Goal: Transaction & Acquisition: Purchase product/service

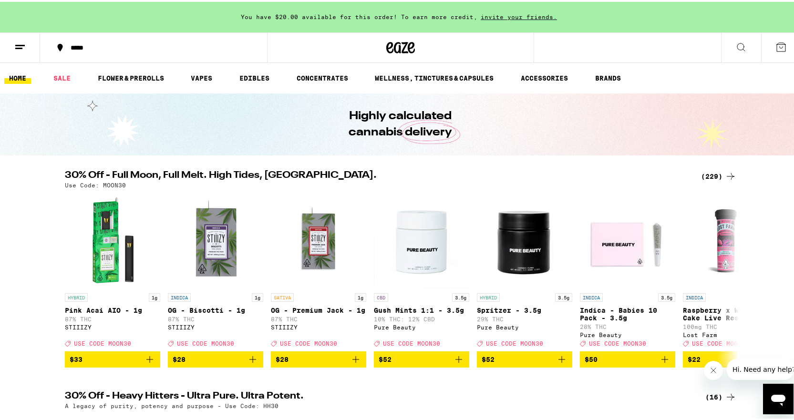
click at [19, 45] on icon at bounding box center [19, 45] width 11 height 11
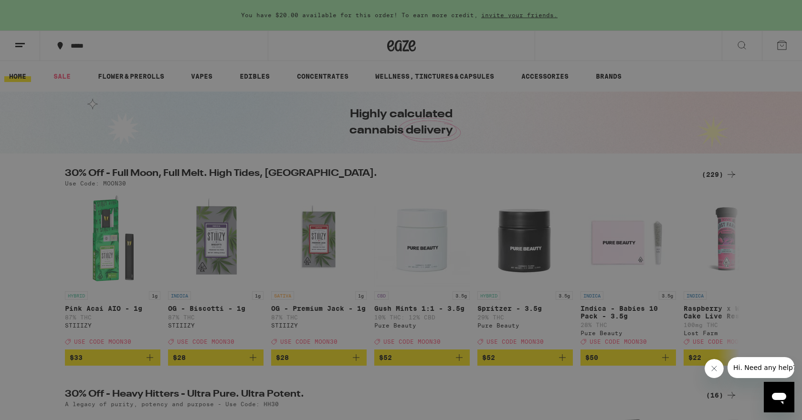
click at [98, 63] on div "Buy It Again" at bounding box center [83, 62] width 68 height 11
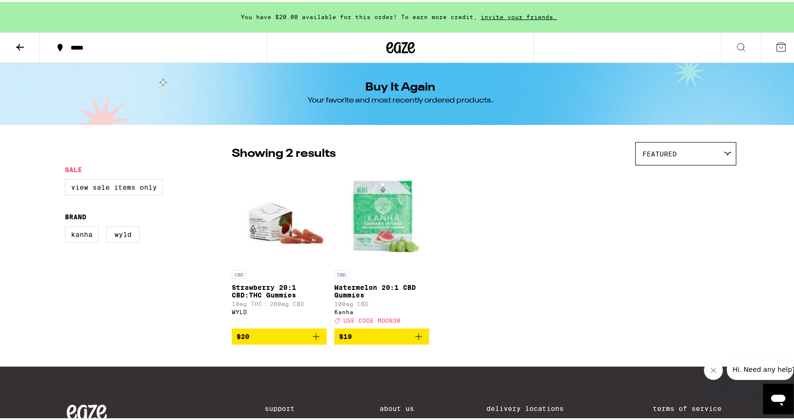
click at [315, 341] on icon "Add to bag" at bounding box center [316, 334] width 11 height 11
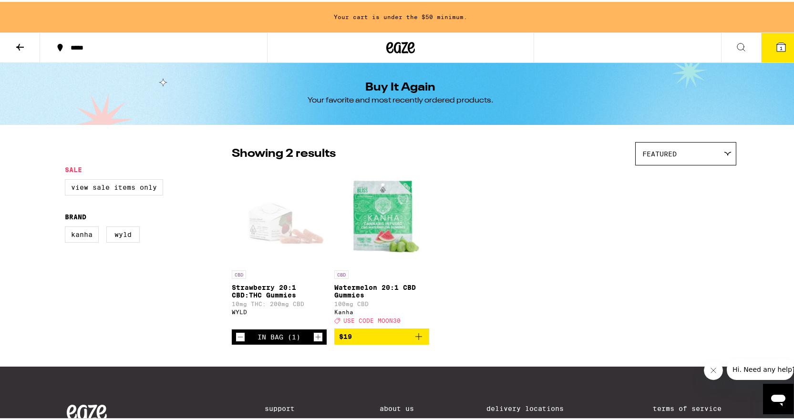
click at [315, 341] on icon "Increment" at bounding box center [318, 335] width 9 height 11
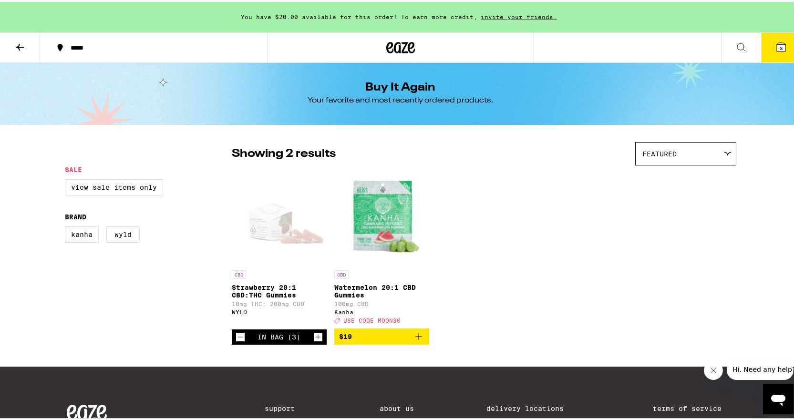
click at [777, 45] on icon at bounding box center [781, 45] width 9 height 9
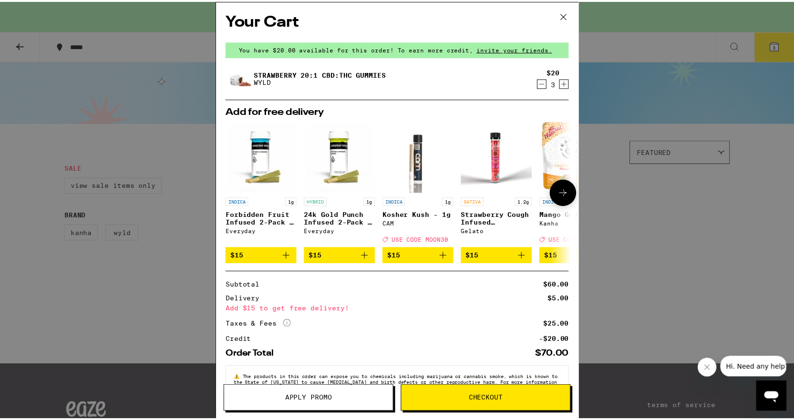
scroll to position [33, 0]
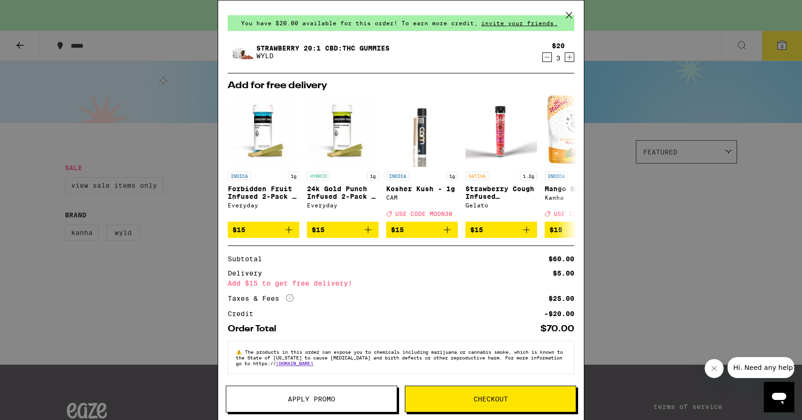
click at [482, 401] on span "Checkout" at bounding box center [490, 399] width 34 height 7
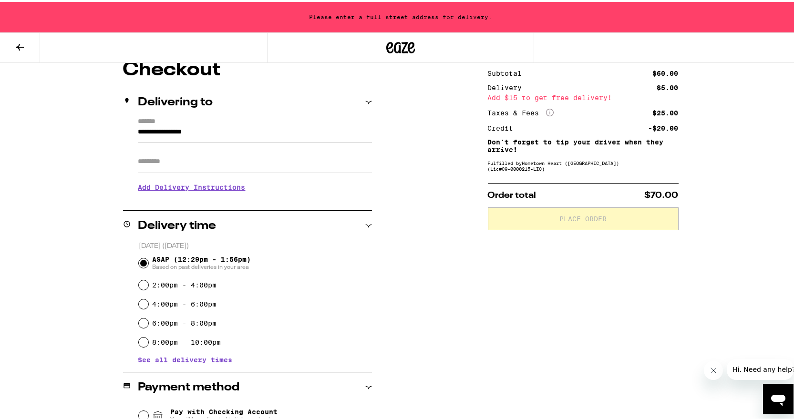
scroll to position [95, 0]
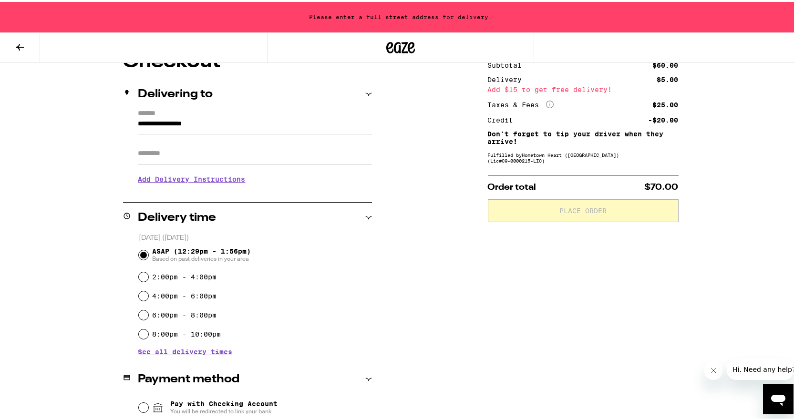
click at [261, 124] on input "**********" at bounding box center [255, 124] width 234 height 16
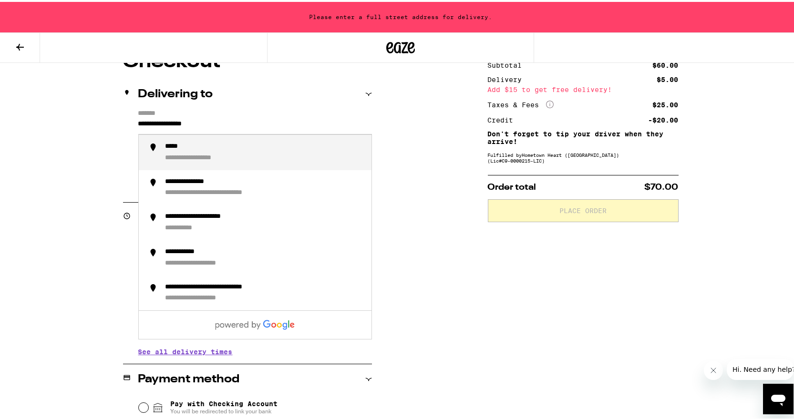
click at [261, 124] on input "**********" at bounding box center [255, 124] width 234 height 16
click at [219, 144] on div "**********" at bounding box center [200, 145] width 69 height 9
type input "**********"
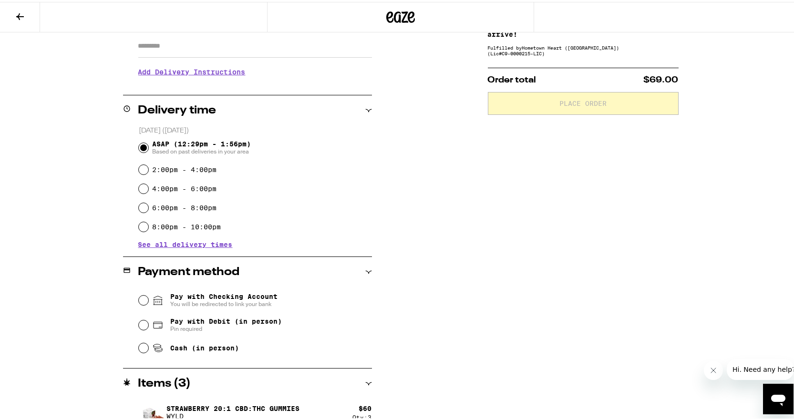
scroll to position [184, 0]
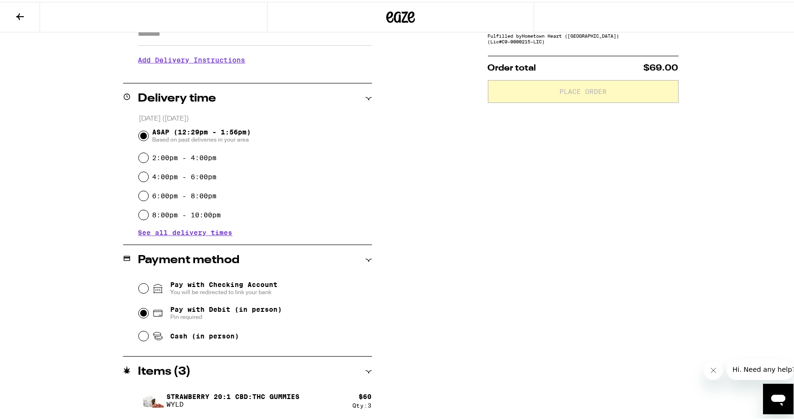
click at [140, 314] on input "Pay with Debit (in person) Pin required" at bounding box center [144, 312] width 10 height 10
radio input "true"
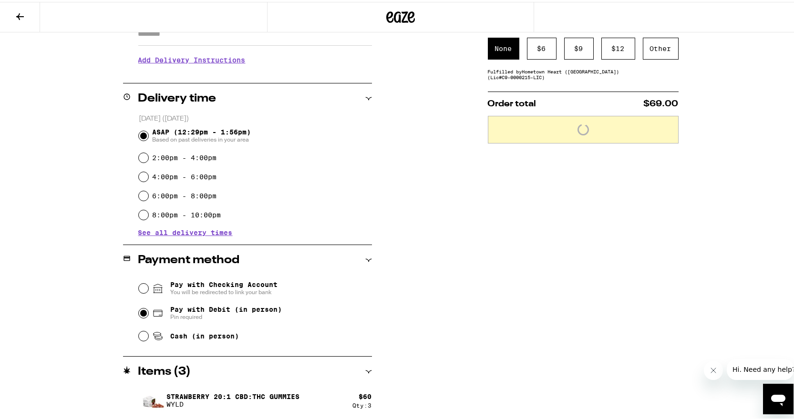
scroll to position [0, 0]
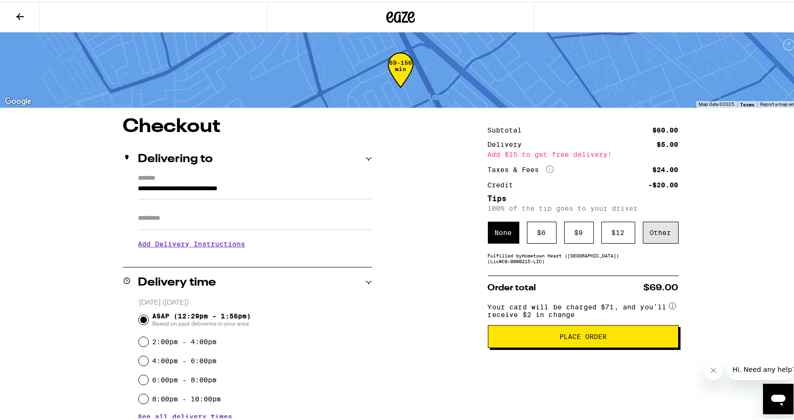
click at [663, 238] on div "Other" at bounding box center [661, 231] width 36 height 22
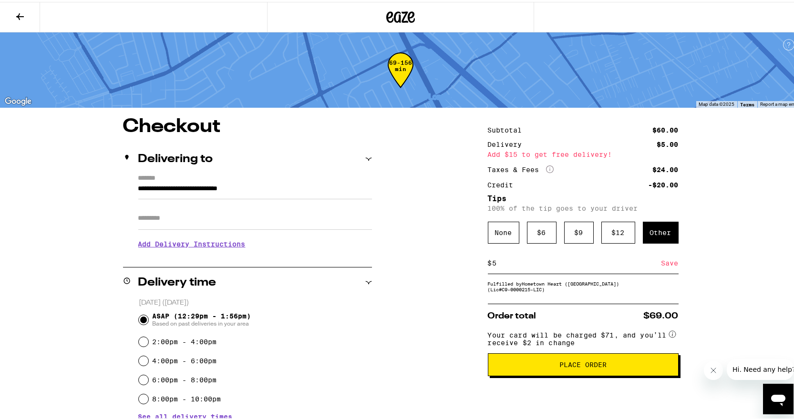
type input "5"
click at [668, 262] on div "Save" at bounding box center [670, 261] width 17 height 21
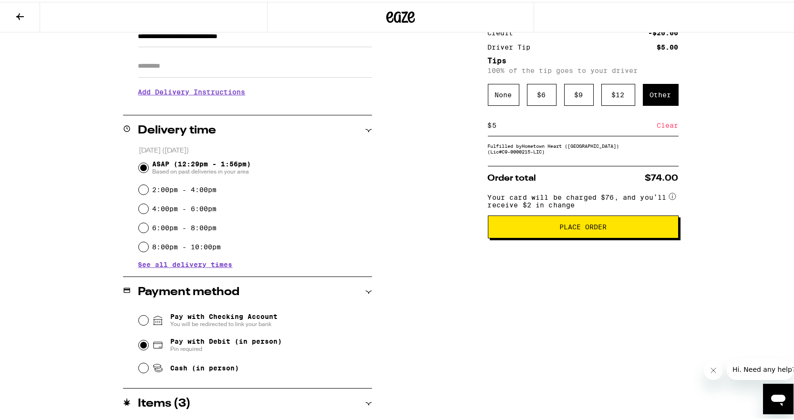
scroll to position [136, 0]
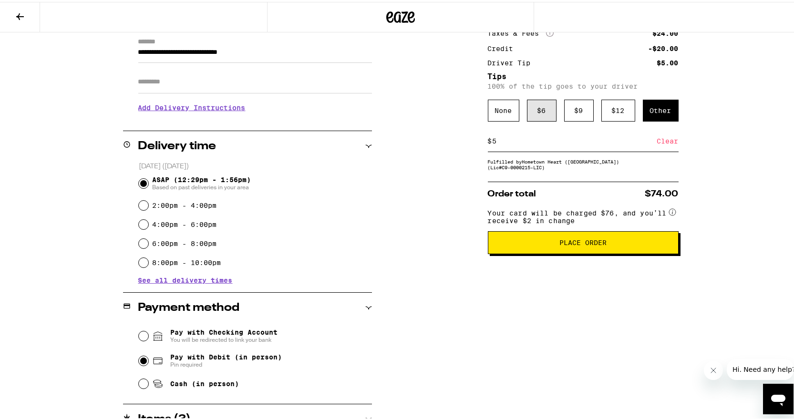
click at [539, 115] on div "$ 6" at bounding box center [542, 109] width 30 height 22
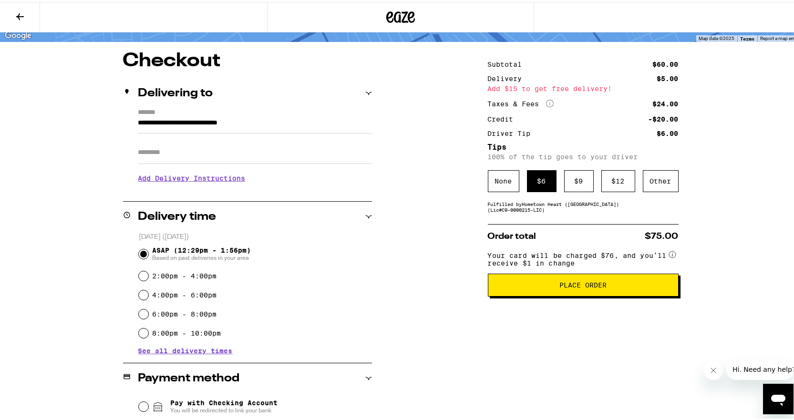
scroll to position [89, 0]
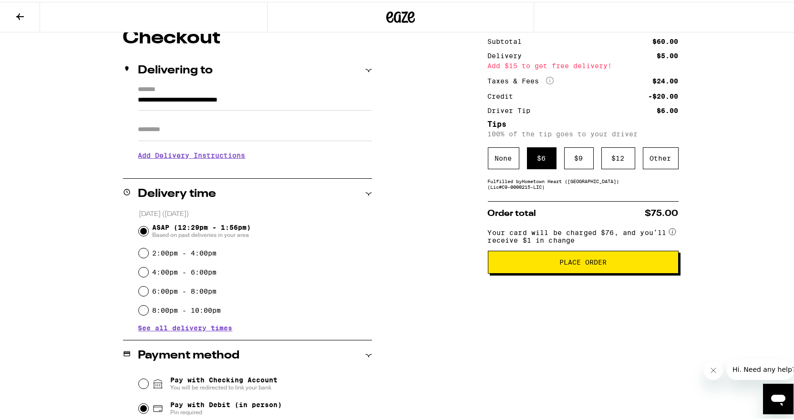
click at [573, 262] on span "Place Order" at bounding box center [583, 260] width 47 height 7
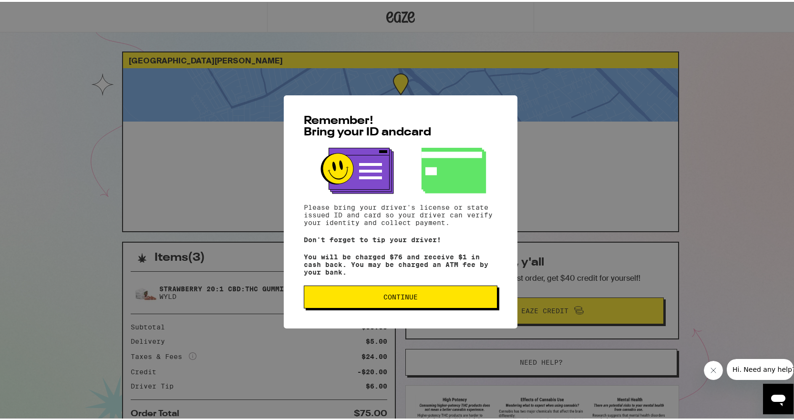
click at [412, 307] on button "Continue" at bounding box center [401, 295] width 194 height 23
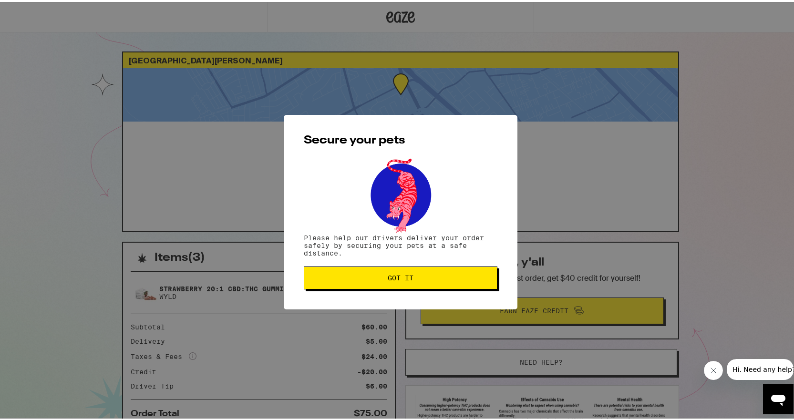
click at [398, 280] on span "Got it" at bounding box center [401, 276] width 26 height 7
